Goal: Information Seeking & Learning: Learn about a topic

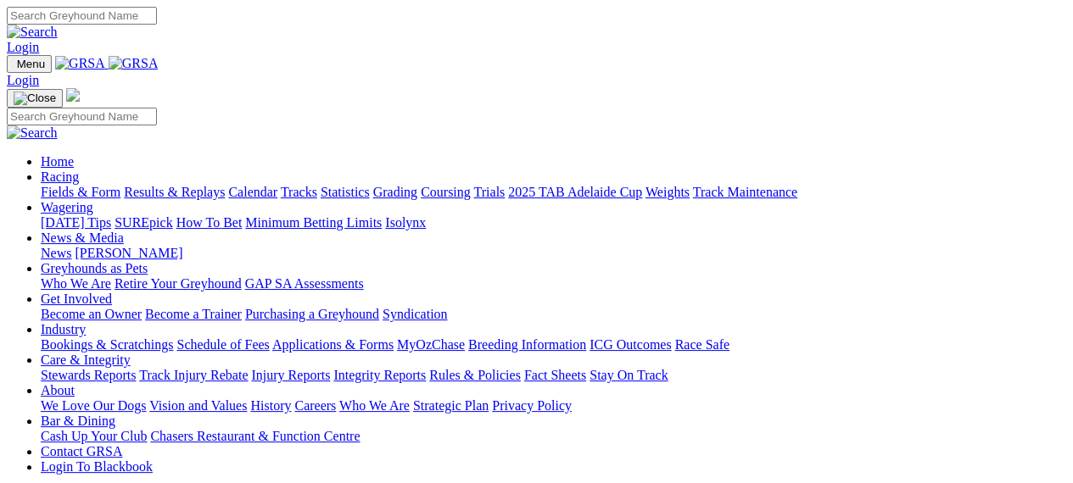
click at [79, 170] on link "Racing" at bounding box center [60, 177] width 38 height 14
click at [277, 185] on link "Calendar" at bounding box center [252, 192] width 49 height 14
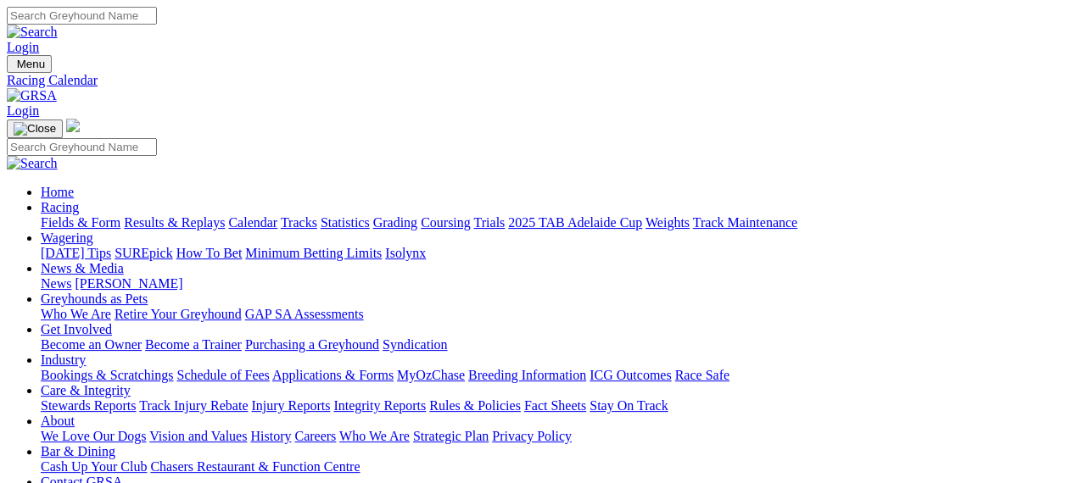
scroll to position [422, 0]
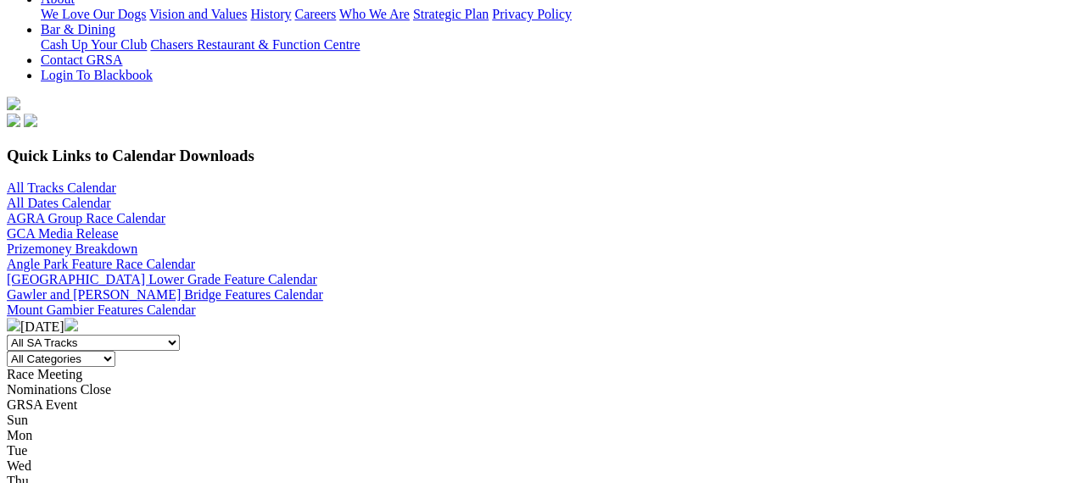
click at [78, 318] on img at bounding box center [71, 325] width 14 height 14
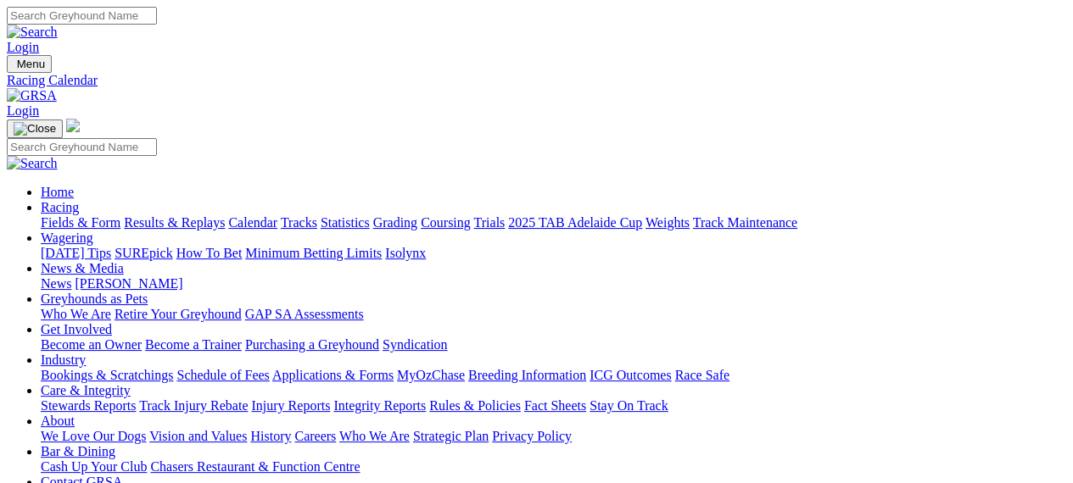
scroll to position [422, 0]
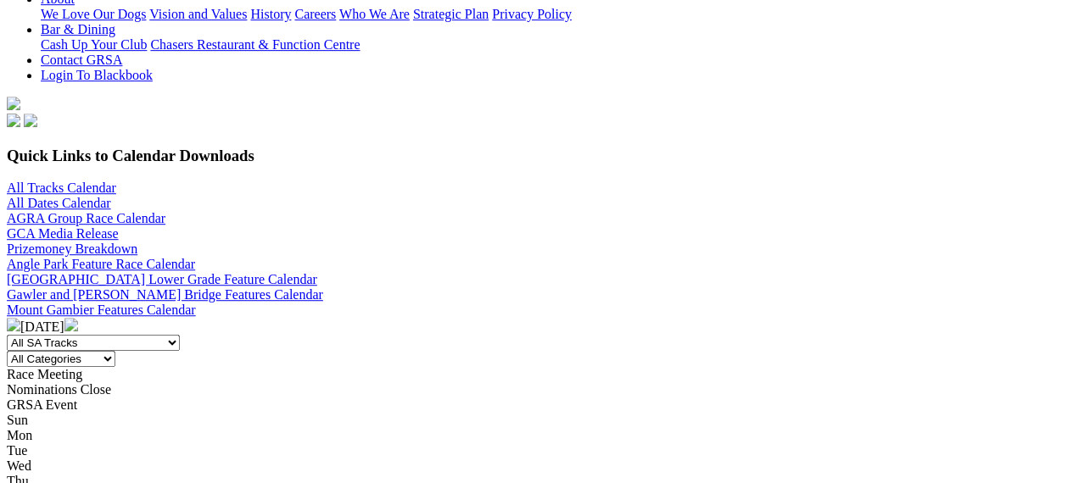
click at [180, 335] on select "All SA Tracks [GEOGRAPHIC_DATA] Gawler [GEOGRAPHIC_DATA] [PERSON_NAME][GEOGRAPH…" at bounding box center [93, 343] width 173 height 16
select select "1"
click at [144, 335] on select "All SA Tracks [GEOGRAPHIC_DATA] Gawler [GEOGRAPHIC_DATA] [PERSON_NAME][GEOGRAPH…" at bounding box center [93, 343] width 173 height 16
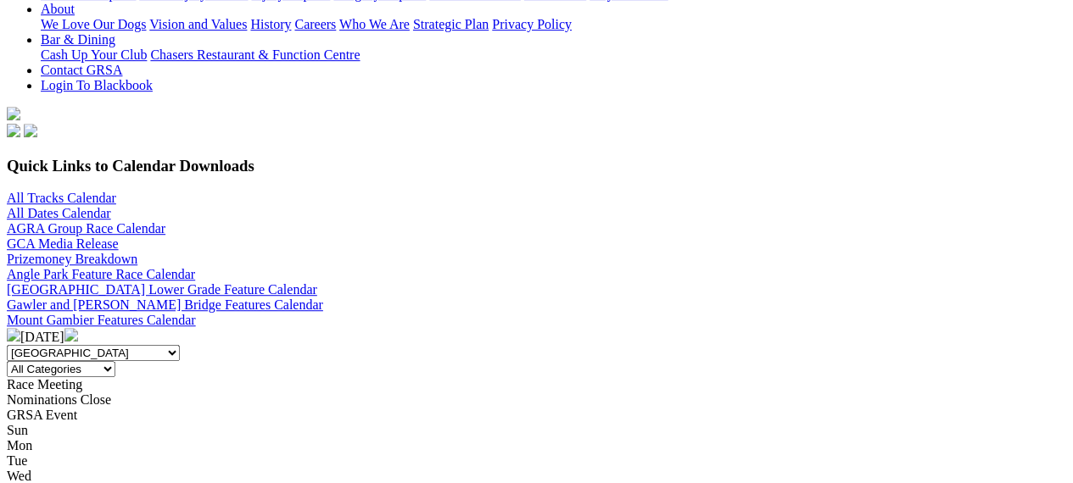
scroll to position [354, 0]
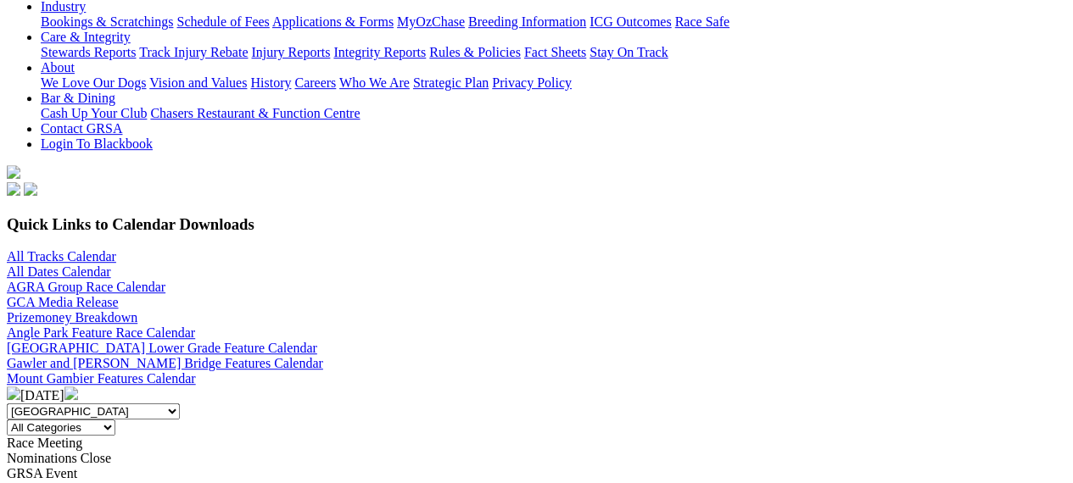
click at [78, 387] on img at bounding box center [71, 394] width 14 height 14
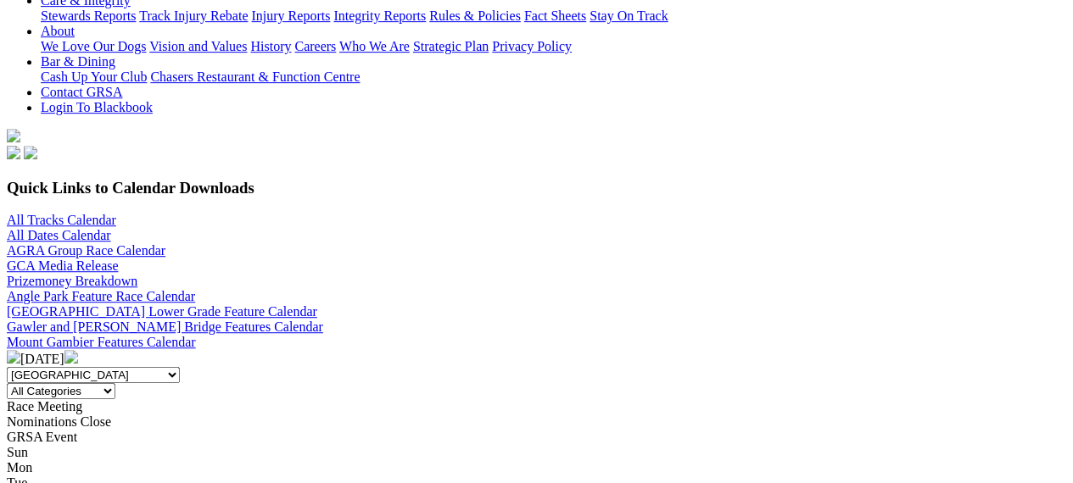
scroll to position [382, 0]
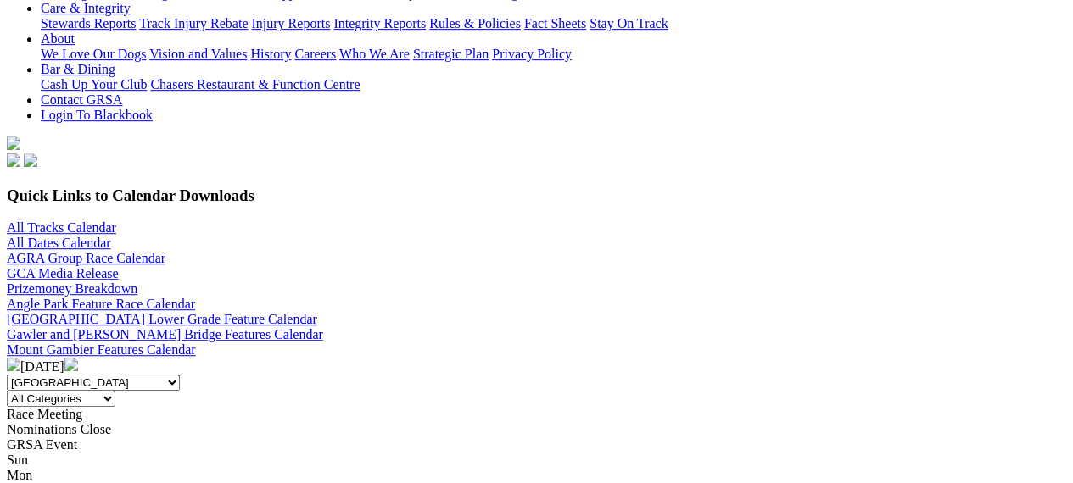
click at [78, 358] on img at bounding box center [71, 365] width 14 height 14
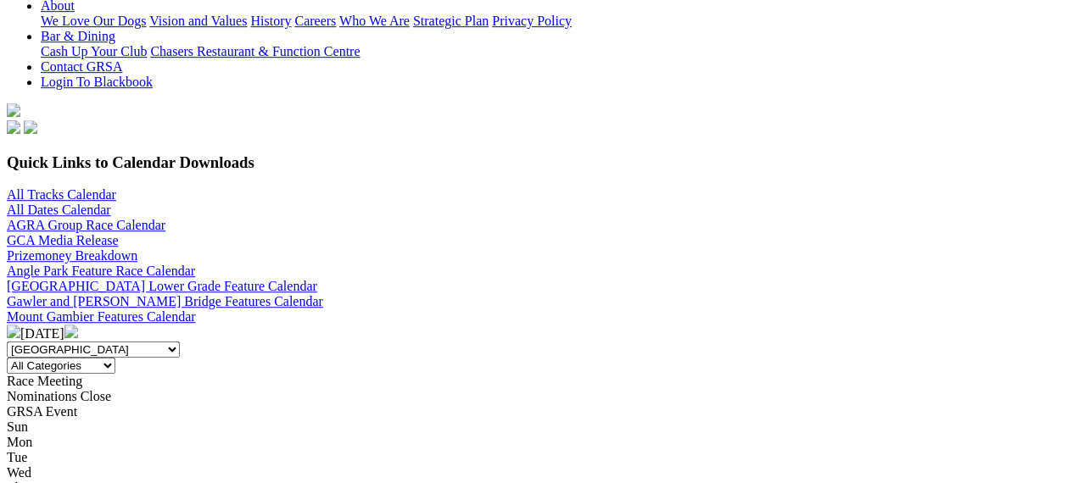
scroll to position [398, 0]
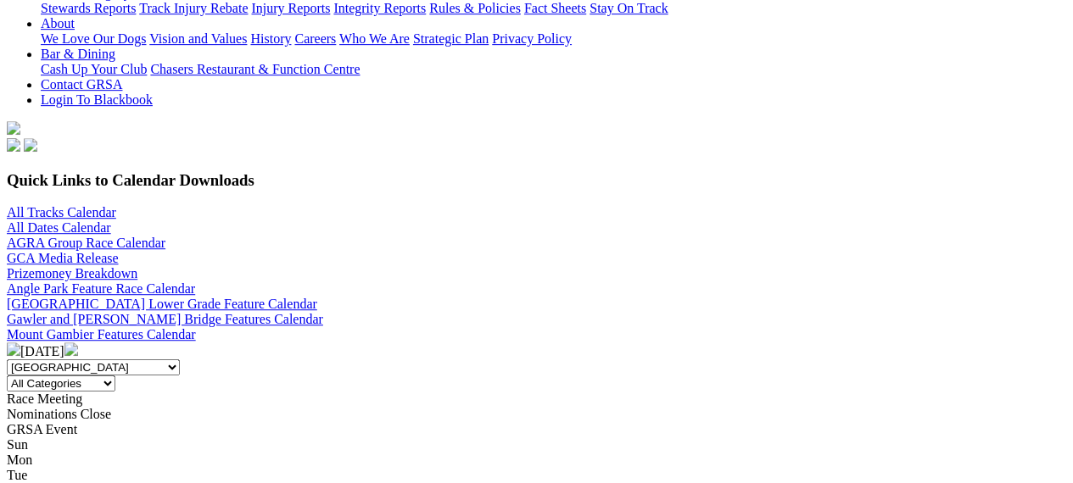
click at [78, 343] on img at bounding box center [71, 350] width 14 height 14
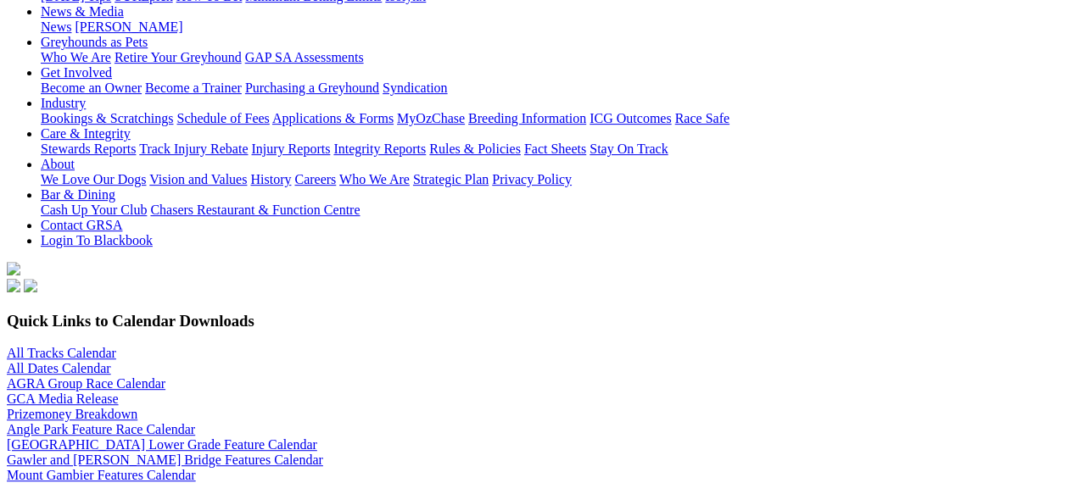
scroll to position [285, 0]
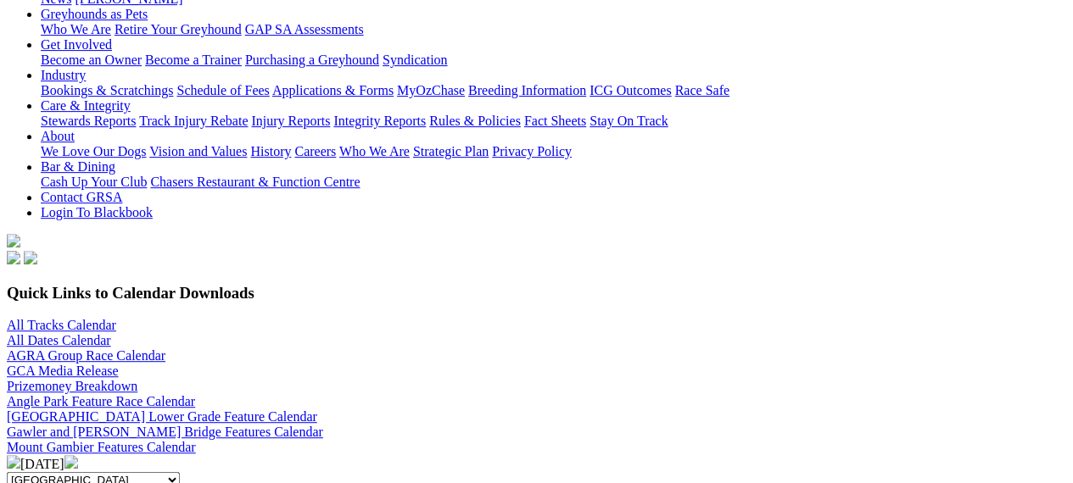
click at [20, 455] on img at bounding box center [14, 462] width 14 height 14
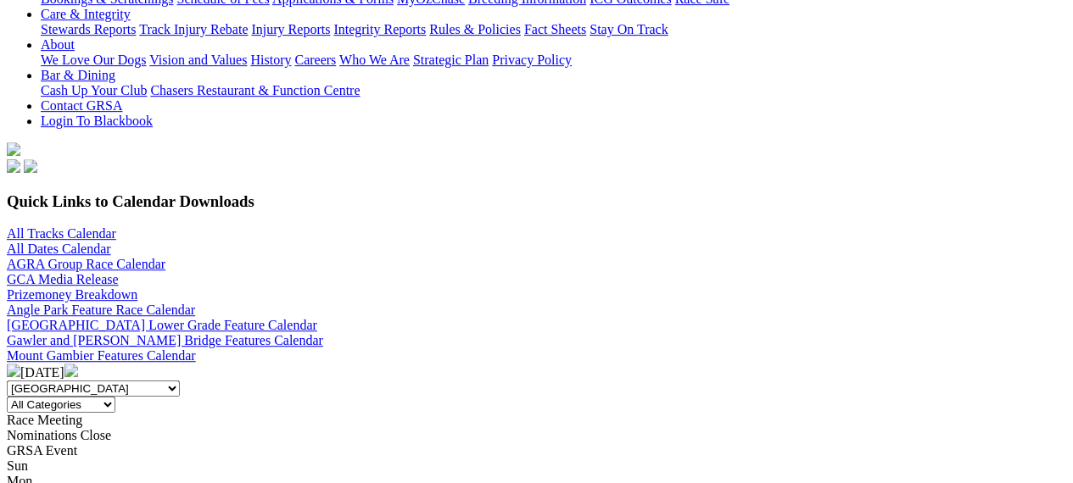
scroll to position [326, 0]
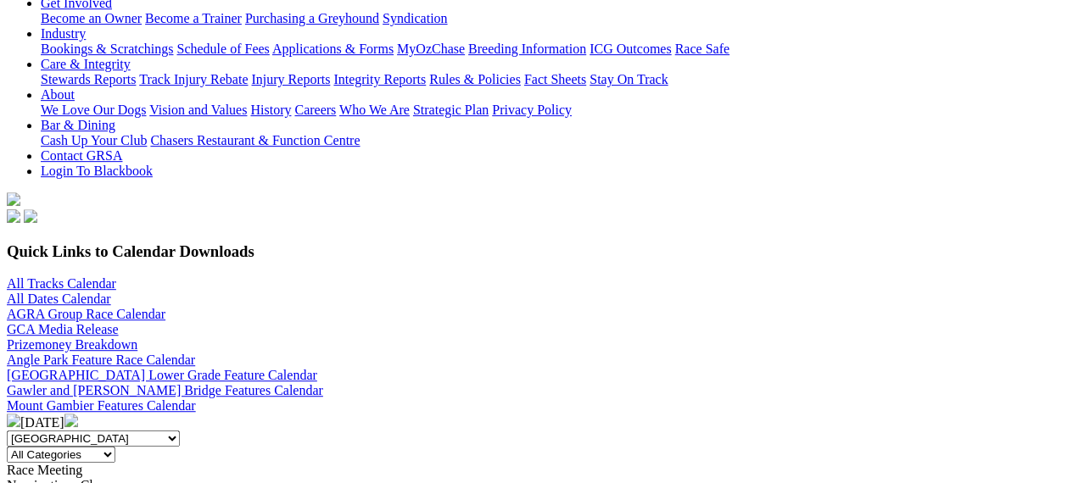
click at [78, 414] on img at bounding box center [71, 421] width 14 height 14
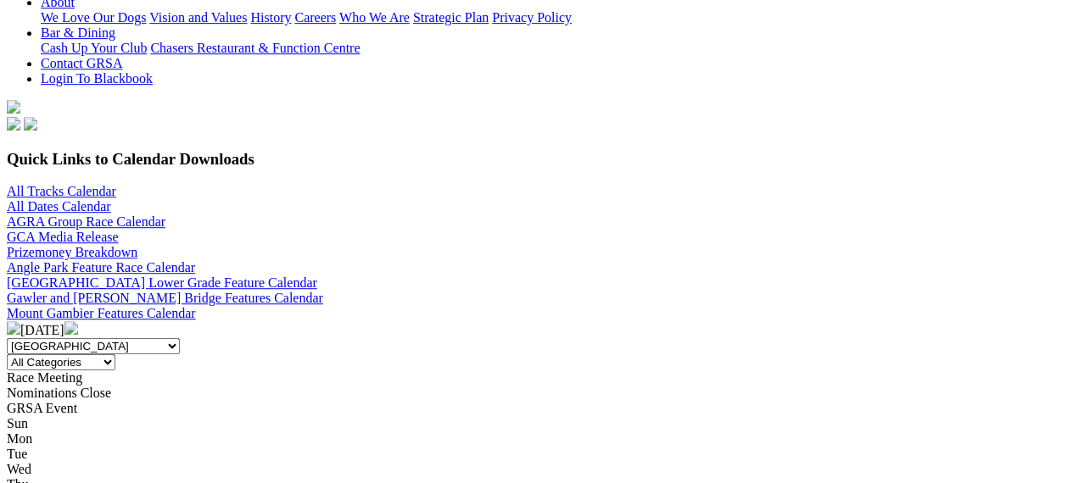
scroll to position [414, 0]
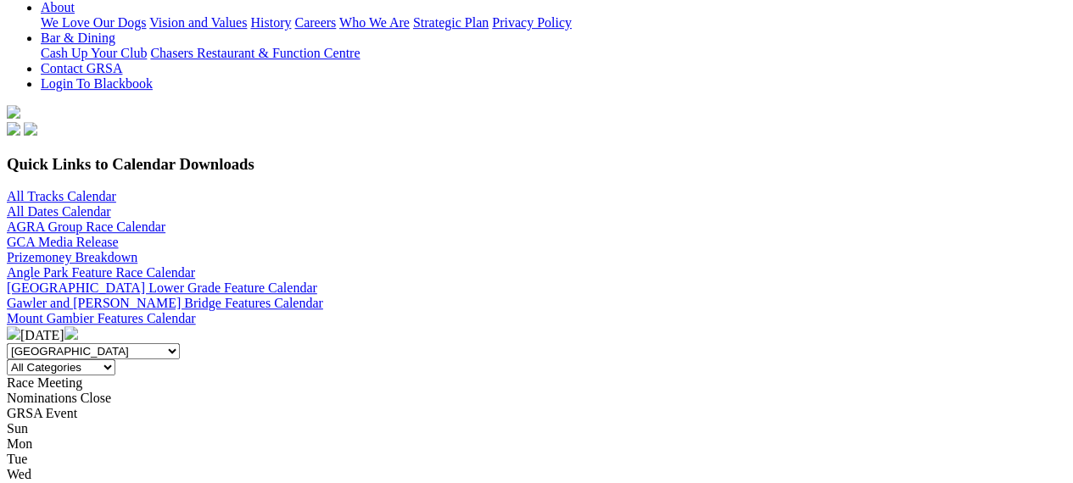
click at [20, 326] on img at bounding box center [14, 333] width 14 height 14
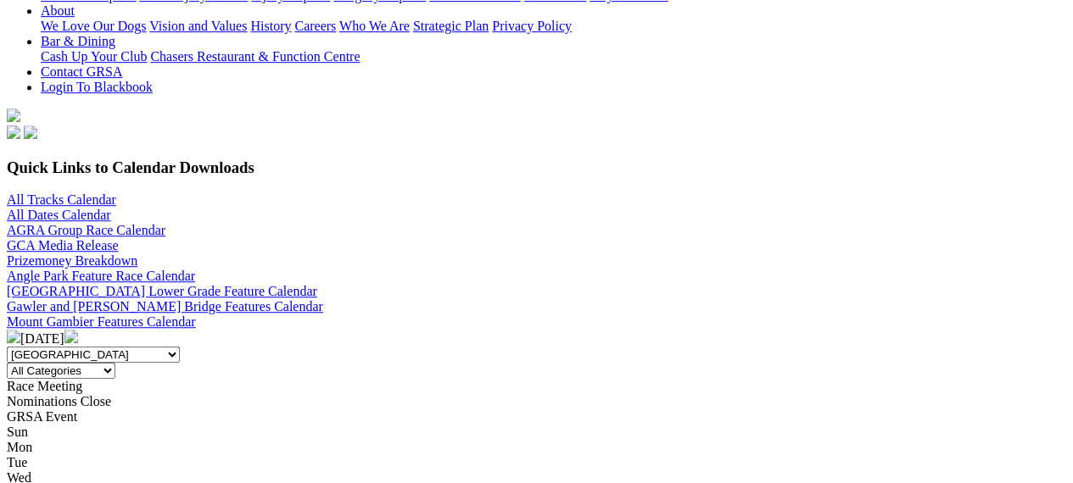
click at [20, 330] on img at bounding box center [14, 337] width 14 height 14
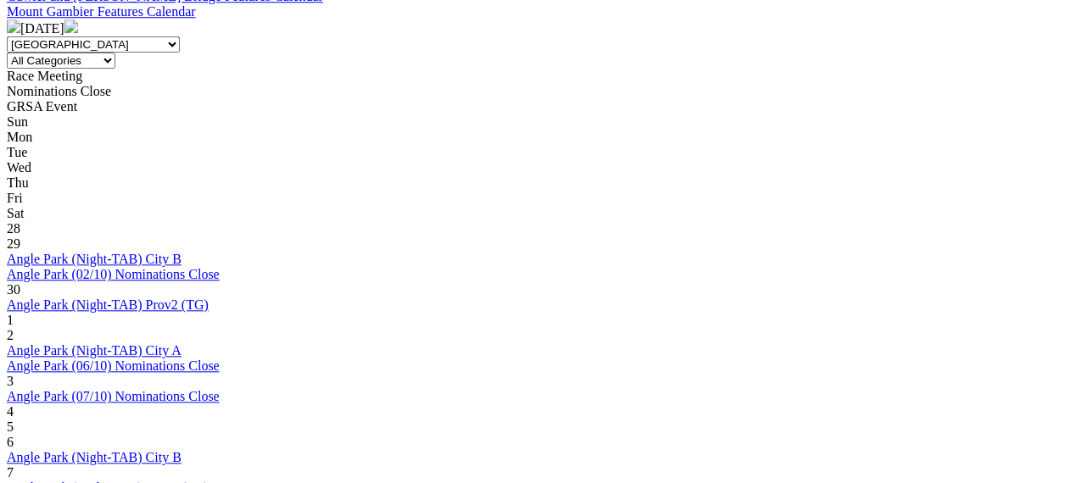
scroll to position [708, 0]
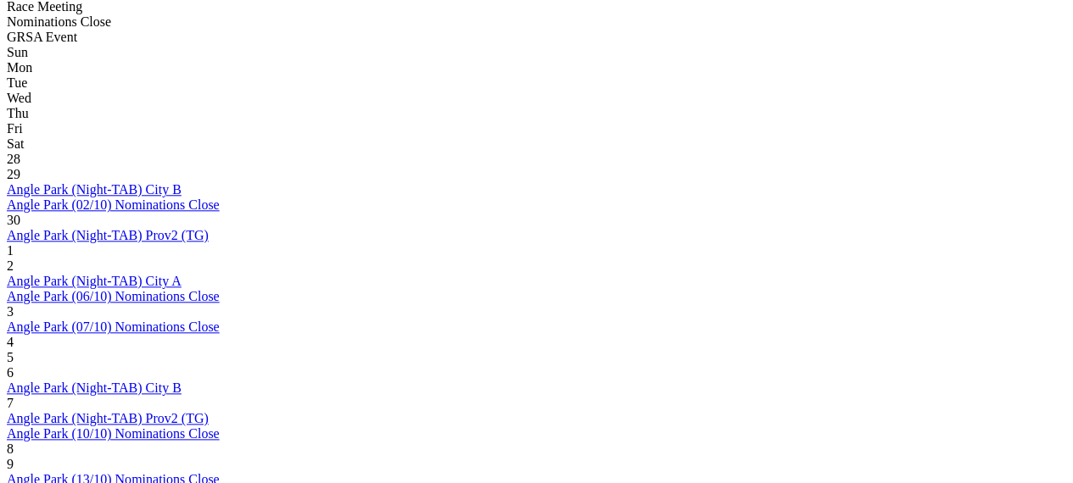
scroll to position [367, 0]
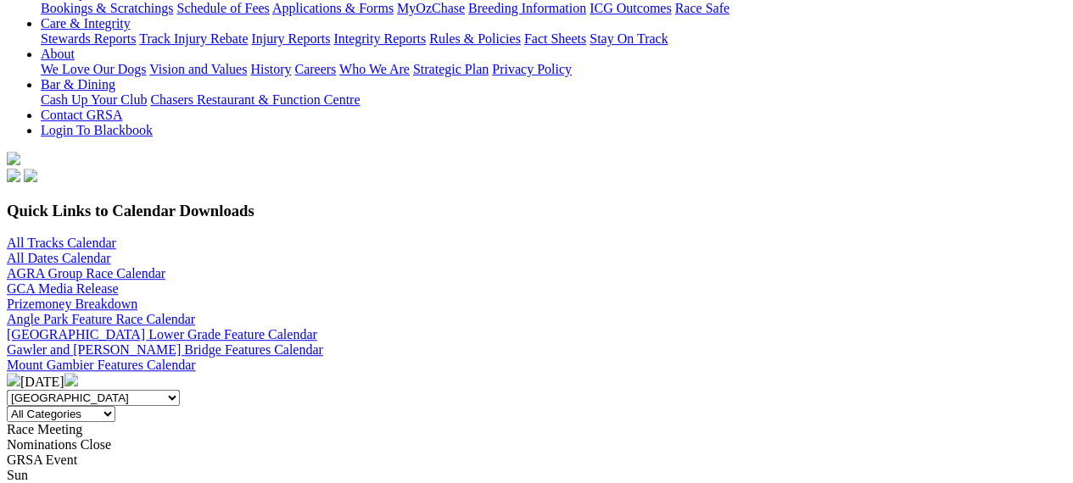
click at [20, 373] on img at bounding box center [14, 380] width 14 height 14
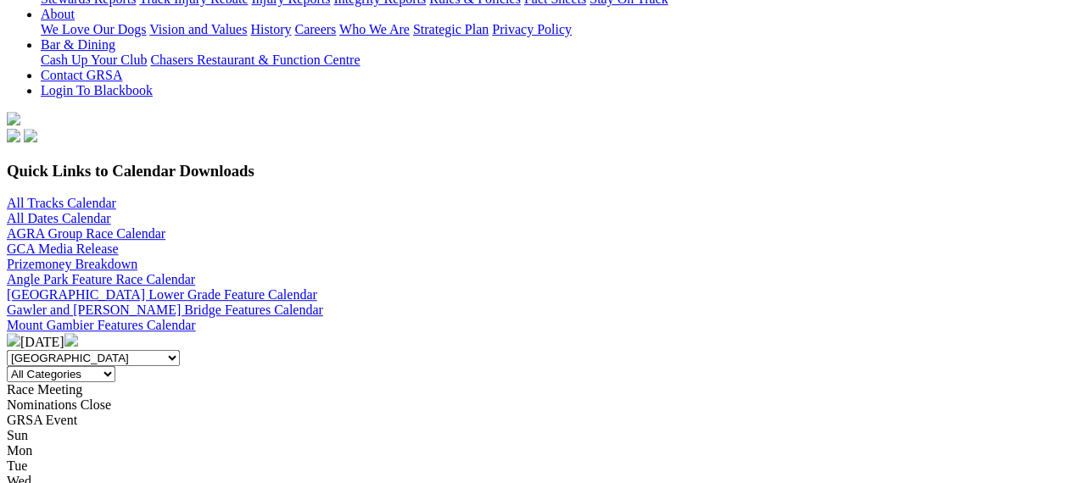
scroll to position [404, 0]
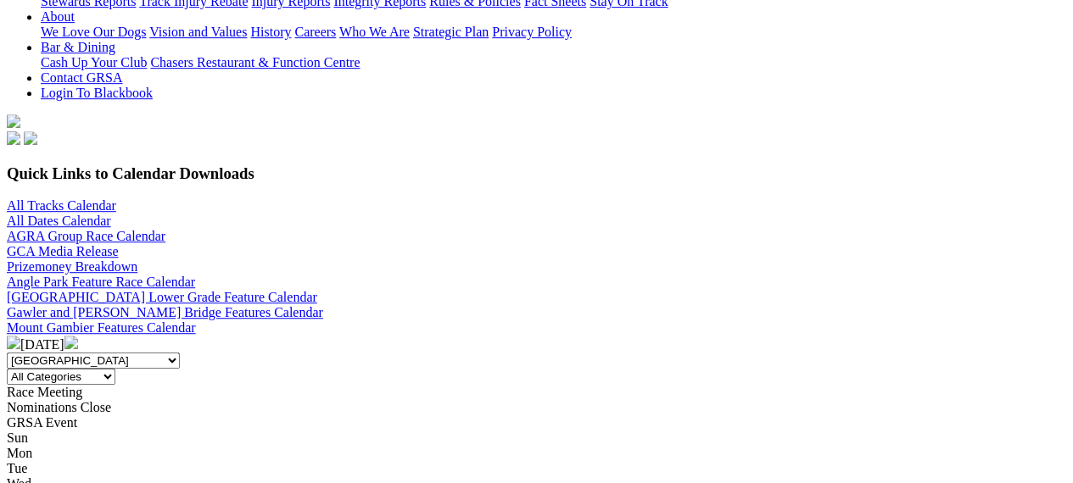
click at [78, 336] on img at bounding box center [71, 343] width 14 height 14
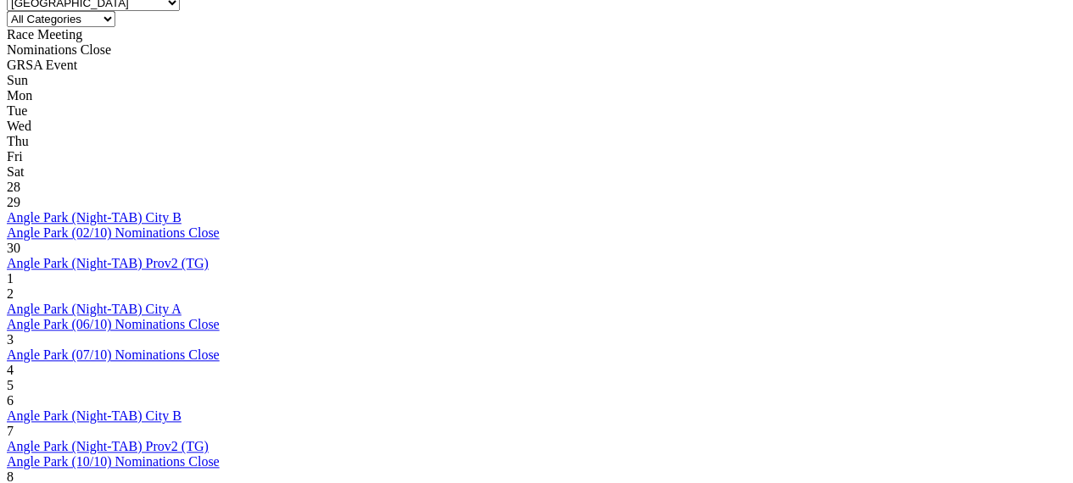
scroll to position [795, 0]
